Goal: Task Accomplishment & Management: Manage account settings

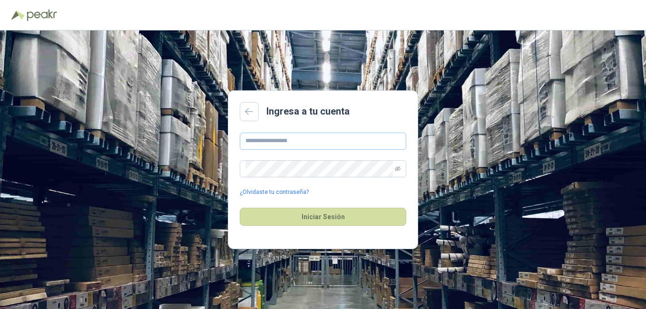
type input "**********"
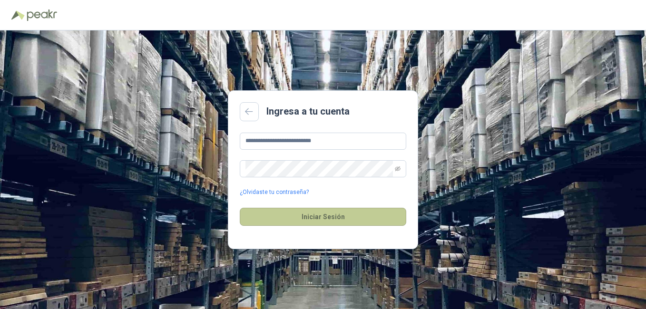
click at [321, 217] on button "Iniciar Sesión" at bounding box center [323, 217] width 166 height 18
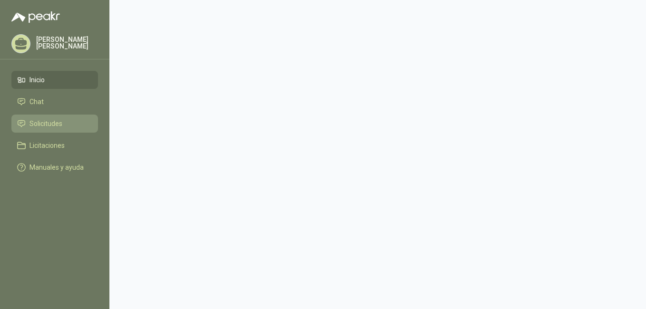
click at [42, 120] on span "Solicitudes" at bounding box center [45, 123] width 33 height 10
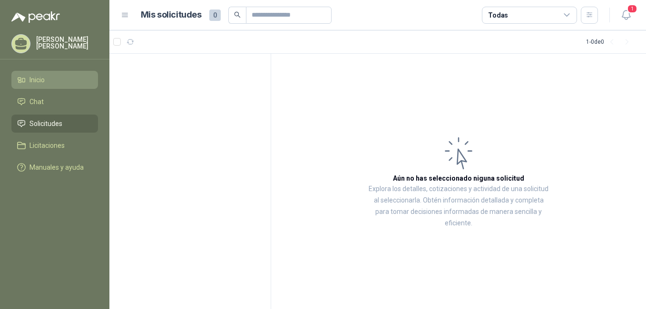
click at [41, 78] on span "Inicio" at bounding box center [36, 80] width 15 height 10
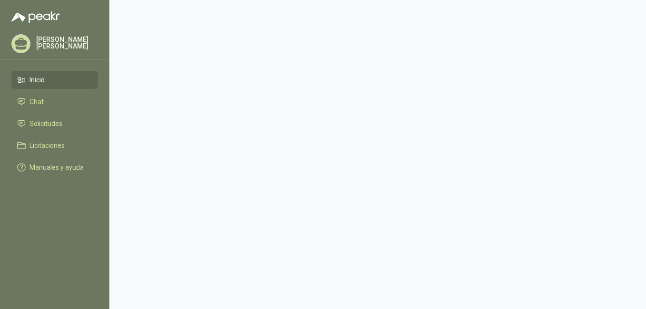
click at [20, 42] on icon at bounding box center [21, 42] width 12 height 8
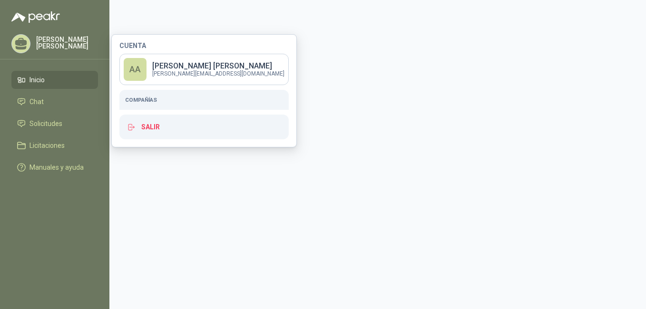
click at [146, 101] on h5 "Compañías" at bounding box center [204, 100] width 158 height 9
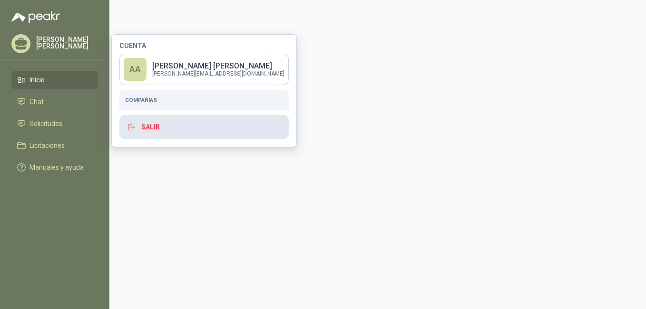
click at [133, 129] on icon "button" at bounding box center [131, 127] width 9 height 9
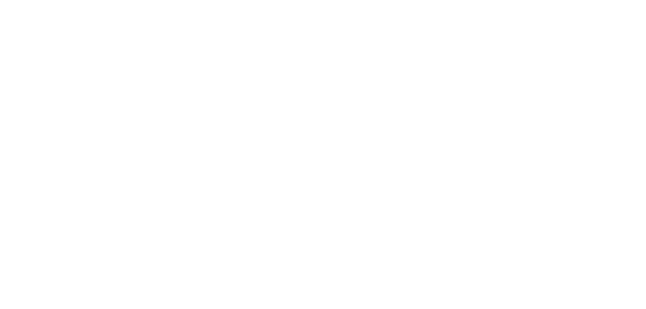
click at [155, 0] on html at bounding box center [323, 0] width 646 height 0
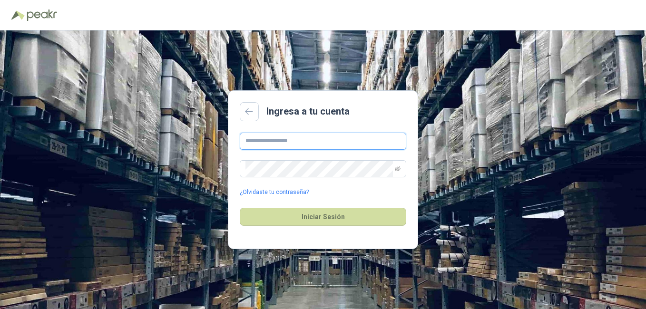
click at [284, 144] on input "text" at bounding box center [323, 141] width 166 height 17
type input "**********"
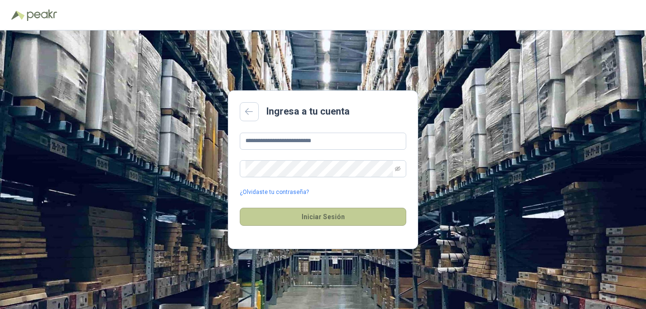
click at [329, 218] on button "Iniciar Sesión" at bounding box center [323, 217] width 166 height 18
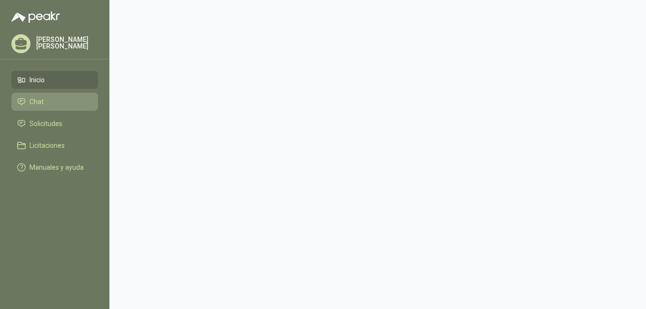
click at [42, 102] on span "Chat" at bounding box center [36, 102] width 14 height 10
click at [41, 101] on span "Chat" at bounding box center [36, 102] width 14 height 10
click at [39, 101] on span "Chat" at bounding box center [36, 102] width 14 height 10
click at [68, 93] on link "Chat" at bounding box center [54, 102] width 87 height 18
click at [49, 99] on li "Chat" at bounding box center [54, 102] width 75 height 10
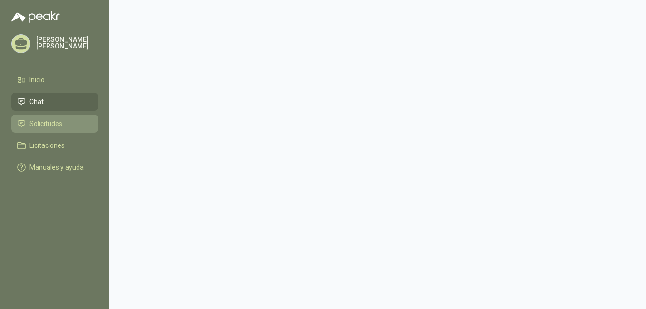
click at [49, 122] on span "Solicitudes" at bounding box center [45, 123] width 33 height 10
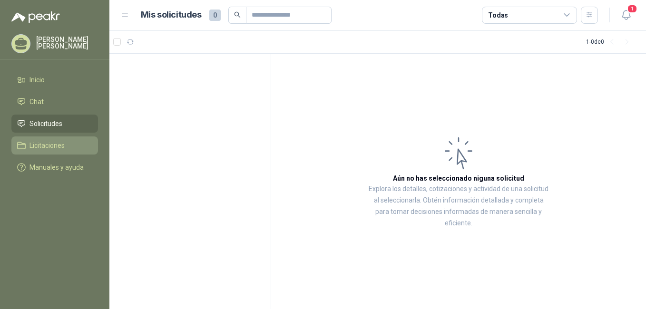
click at [51, 143] on span "Licitaciones" at bounding box center [46, 145] width 35 height 10
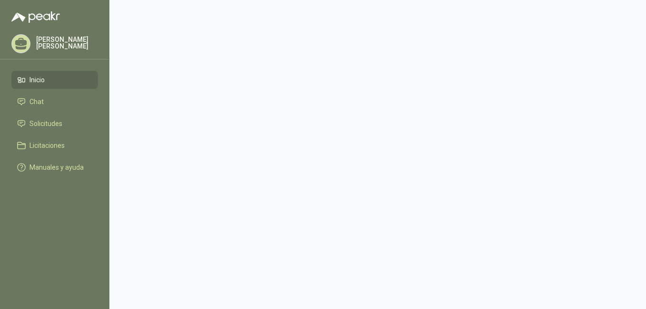
click at [49, 78] on li "Inicio" at bounding box center [54, 80] width 75 height 10
click at [34, 101] on span "Chat" at bounding box center [36, 102] width 14 height 10
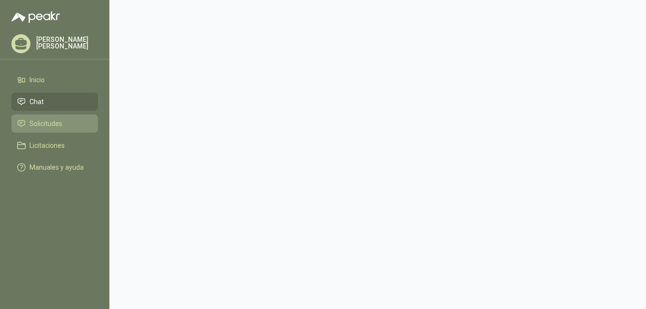
click at [35, 120] on span "Solicitudes" at bounding box center [45, 123] width 33 height 10
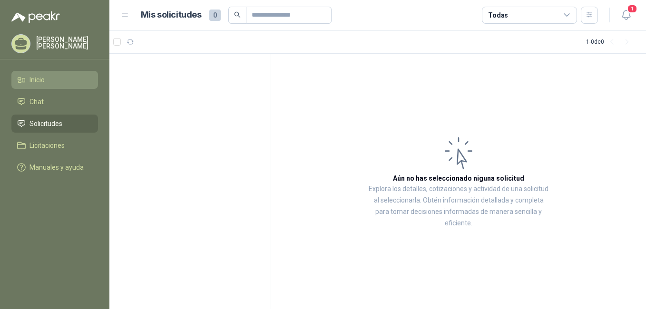
click at [25, 80] on icon at bounding box center [21, 80] width 9 height 9
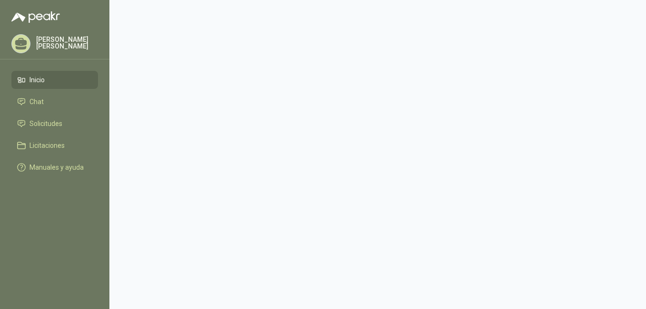
click at [167, 131] on main at bounding box center [377, 154] width 536 height 309
click at [167, 130] on main at bounding box center [377, 154] width 536 height 309
click at [41, 125] on span "Solicitudes" at bounding box center [45, 123] width 33 height 10
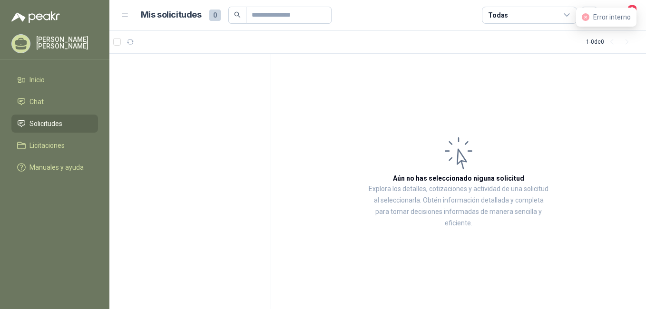
click at [631, 10] on div "Error interno" at bounding box center [606, 17] width 60 height 19
click at [572, 19] on div "Todas" at bounding box center [529, 15] width 95 height 17
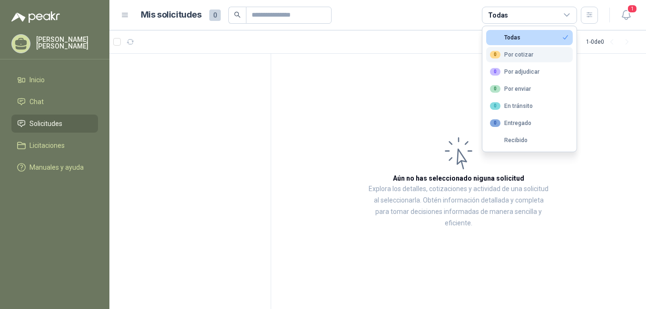
click at [523, 53] on div "0 Por cotizar" at bounding box center [511, 55] width 43 height 8
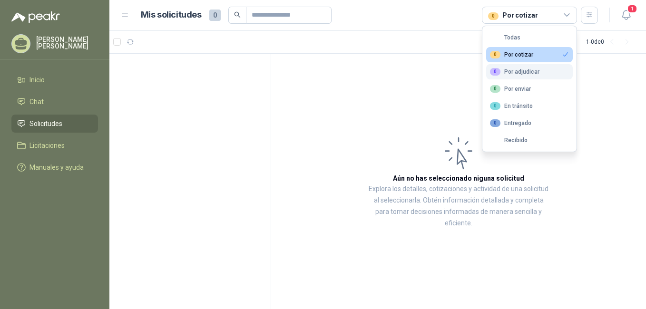
click at [522, 70] on div "0 Por adjudicar" at bounding box center [514, 72] width 49 height 8
click at [516, 55] on div "0 Por cotizar" at bounding box center [511, 55] width 43 height 8
click at [512, 56] on div "0 Por cotizar" at bounding box center [511, 55] width 43 height 8
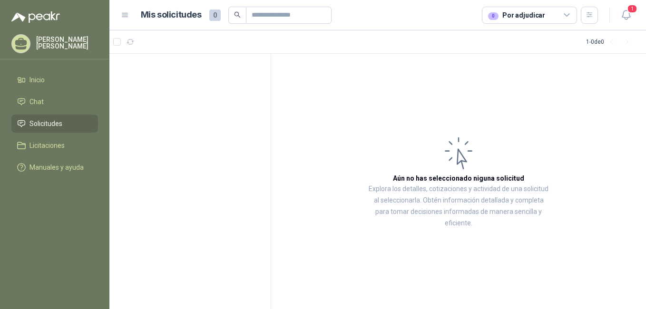
click at [126, 14] on icon at bounding box center [125, 15] width 9 height 9
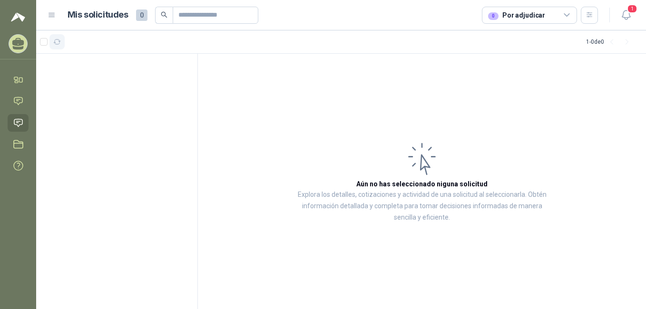
click at [58, 43] on icon "button" at bounding box center [57, 42] width 8 height 8
click at [628, 14] on button "1" at bounding box center [625, 15] width 17 height 17
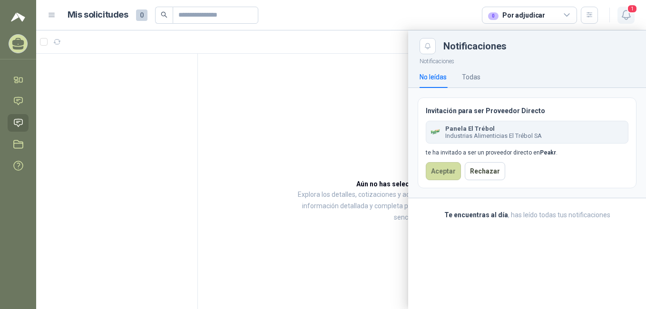
click at [628, 14] on icon "button" at bounding box center [626, 15] width 12 height 12
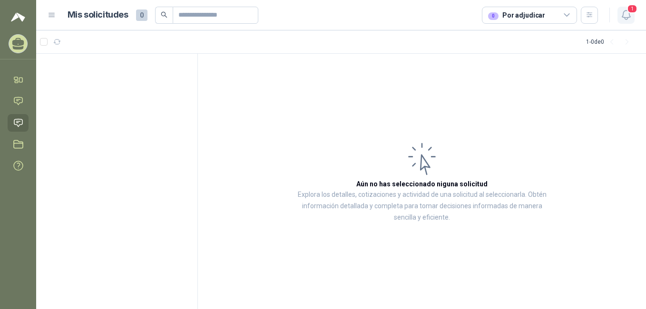
click at [628, 14] on icon "button" at bounding box center [626, 15] width 12 height 12
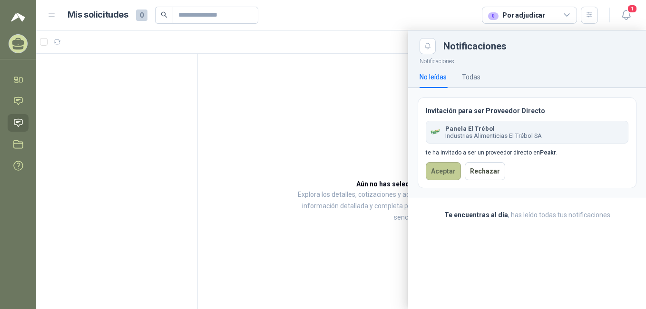
click at [450, 176] on button "Aceptar" at bounding box center [443, 171] width 35 height 18
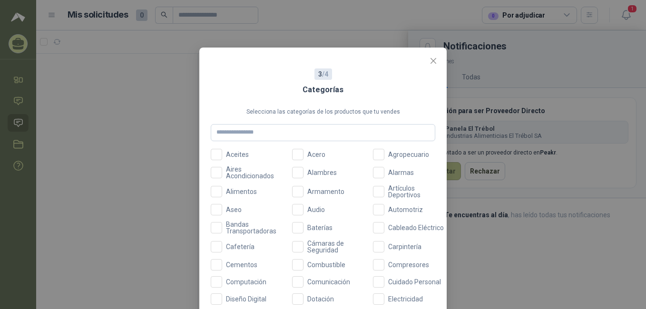
scroll to position [48, 0]
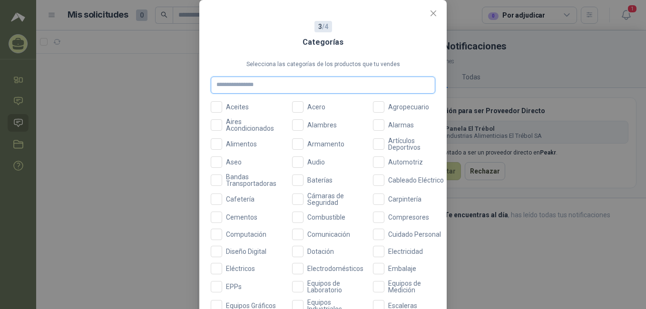
click at [259, 82] on input "text" at bounding box center [323, 85] width 224 height 17
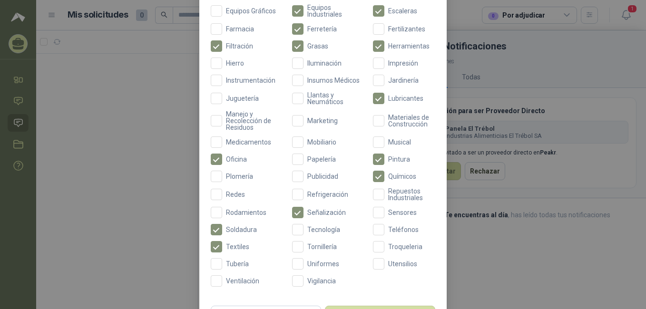
scroll to position [388, 0]
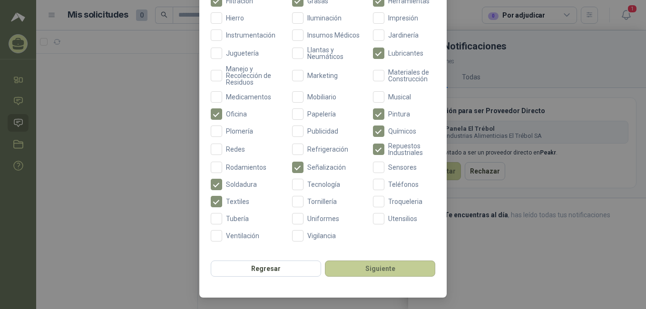
click at [383, 268] on button "Siguiente" at bounding box center [380, 269] width 110 height 16
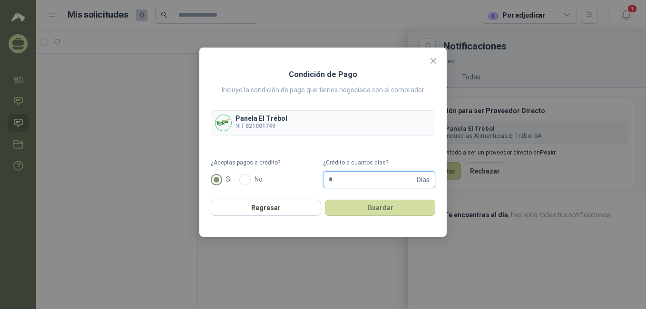
click at [411, 176] on input "*" at bounding box center [372, 180] width 86 height 16
type input "**"
click at [396, 207] on button "Guardar" at bounding box center [380, 208] width 110 height 16
